Goal: Transaction & Acquisition: Purchase product/service

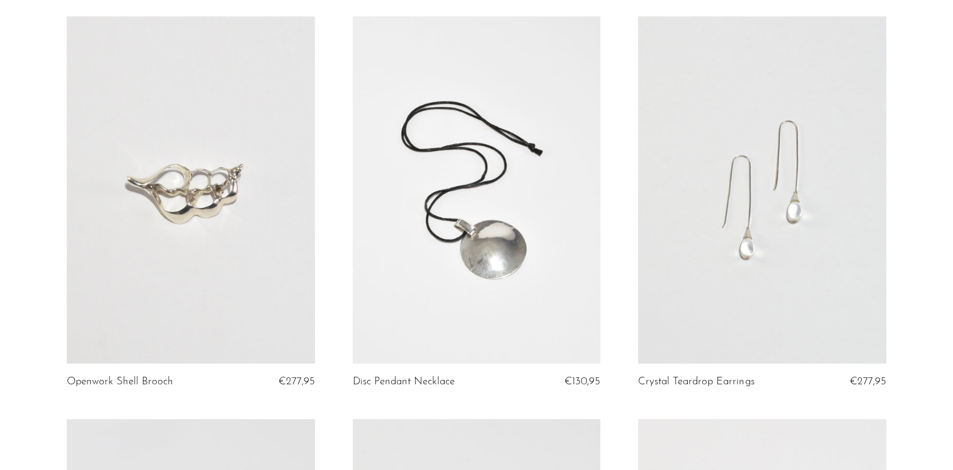
scroll to position [504, 0]
click at [170, 202] on link at bounding box center [191, 188] width 248 height 347
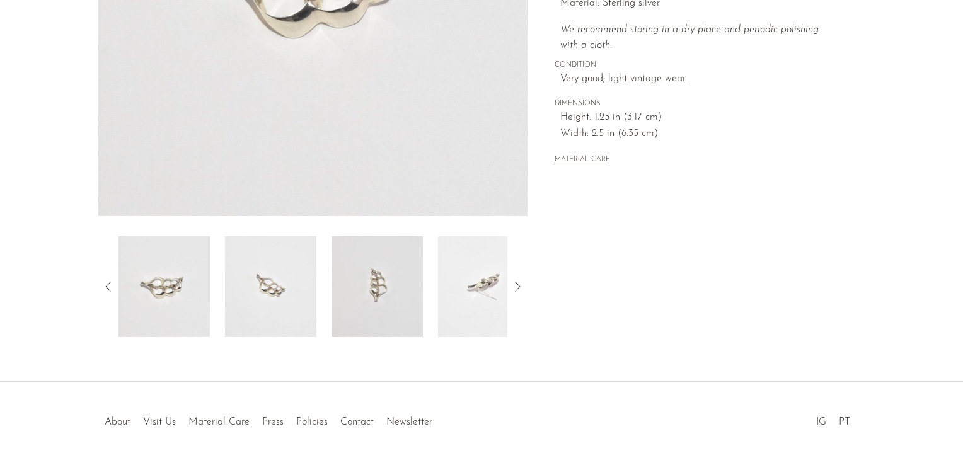
scroll to position [315, 0]
click at [272, 287] on img at bounding box center [270, 286] width 91 height 101
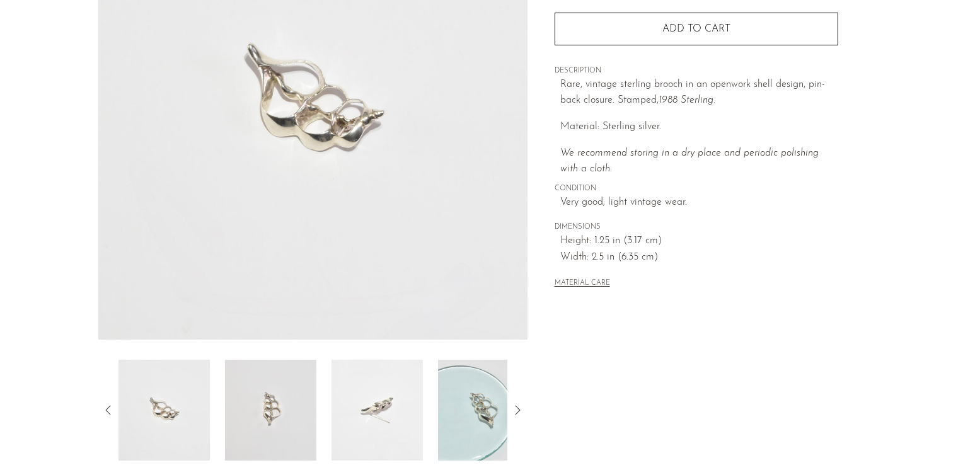
scroll to position [189, 0]
click at [271, 411] on img at bounding box center [270, 412] width 91 height 101
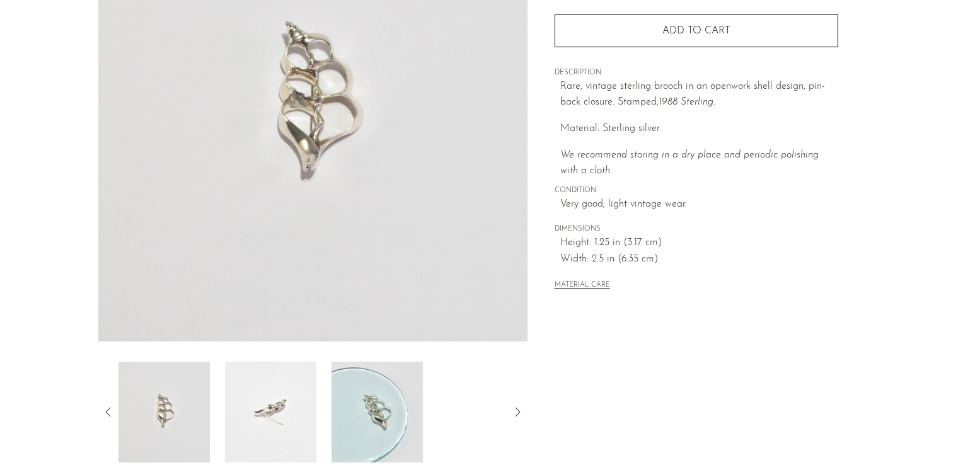
click at [267, 411] on img at bounding box center [270, 412] width 91 height 101
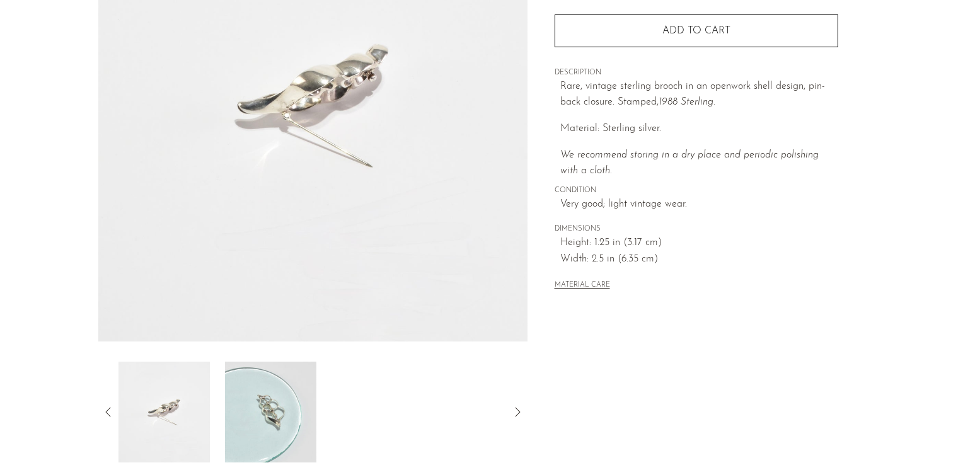
click at [277, 420] on img at bounding box center [270, 412] width 91 height 101
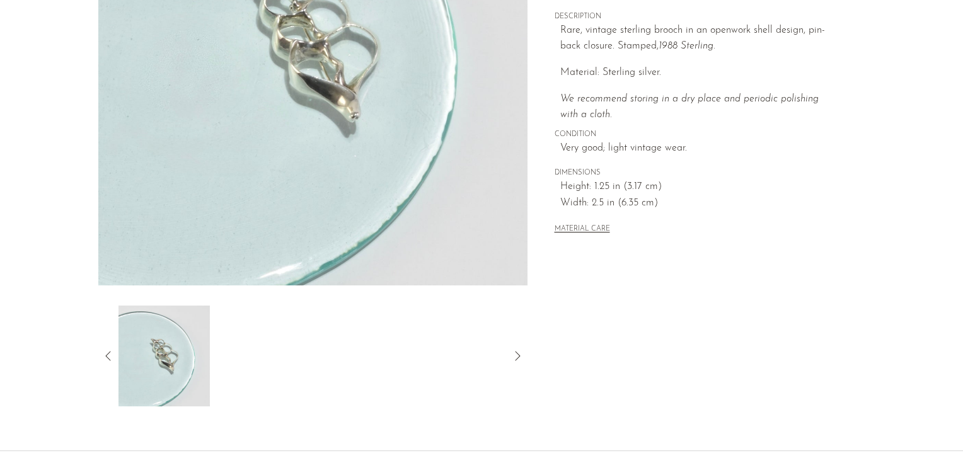
scroll to position [0, 0]
